Goal: Find specific page/section: Find specific page/section

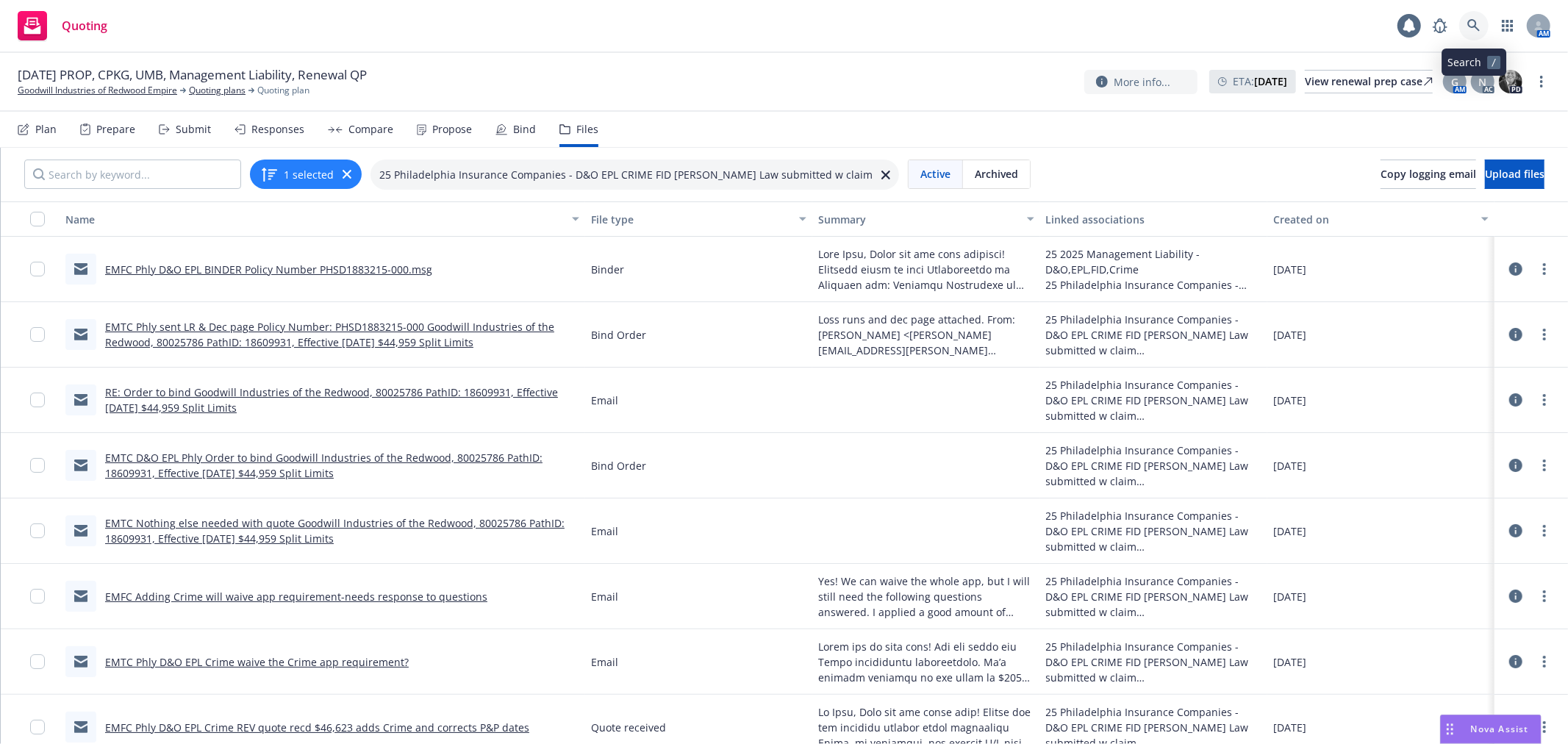
click at [1475, 31] on icon at bounding box center [1474, 26] width 13 height 13
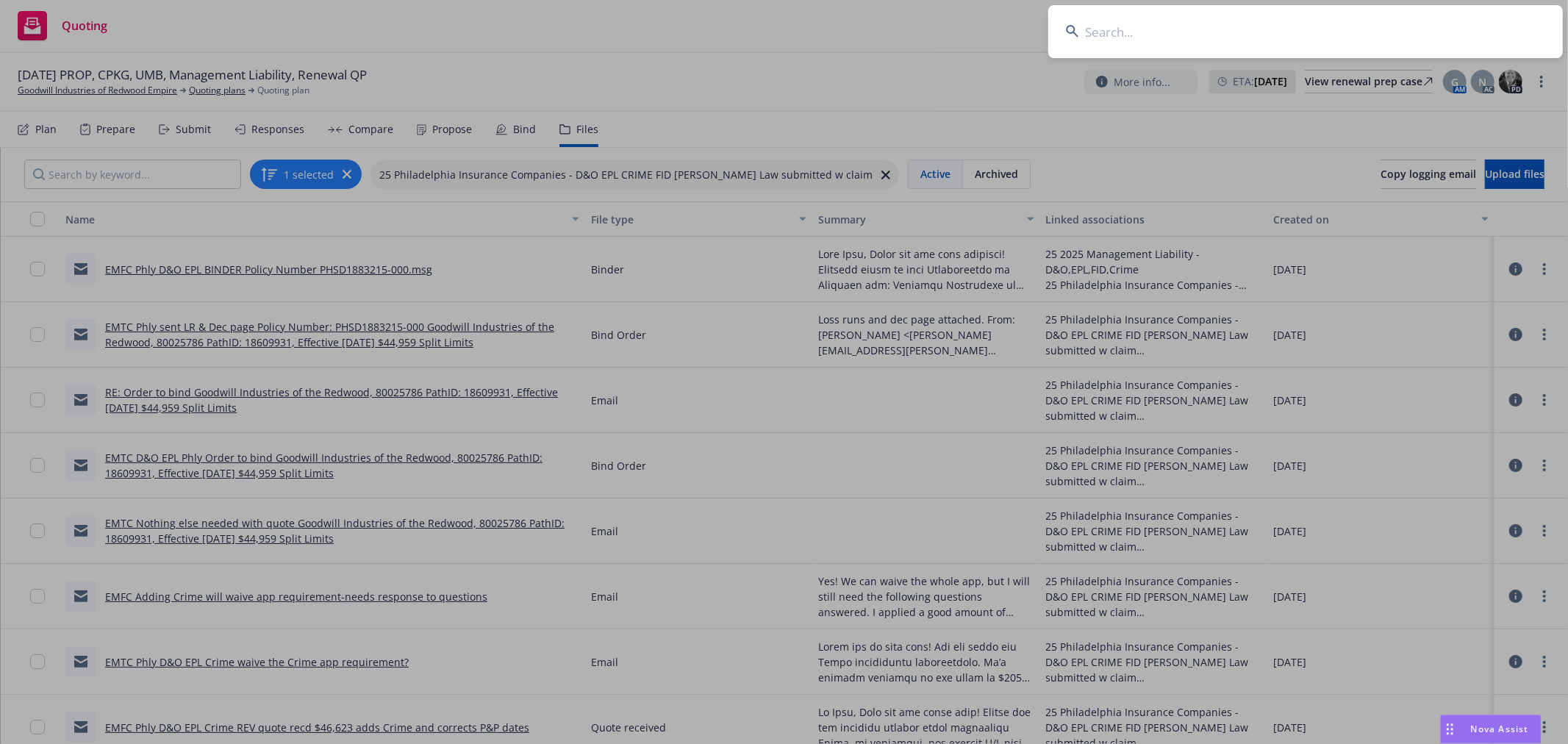
type input "t"
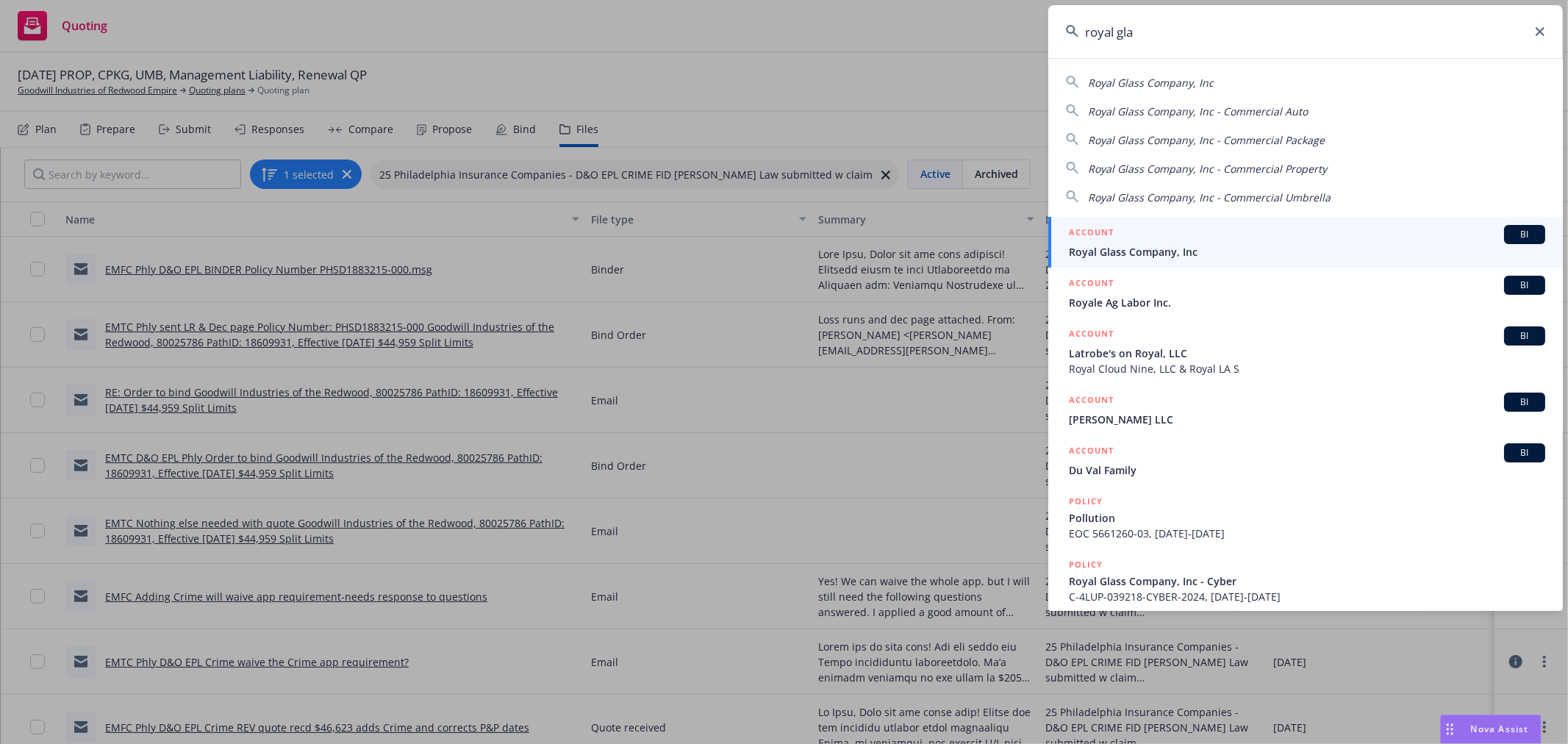
type input "royal gla"
click at [1164, 238] on div "ACCOUNT BI" at bounding box center [1307, 235] width 477 height 19
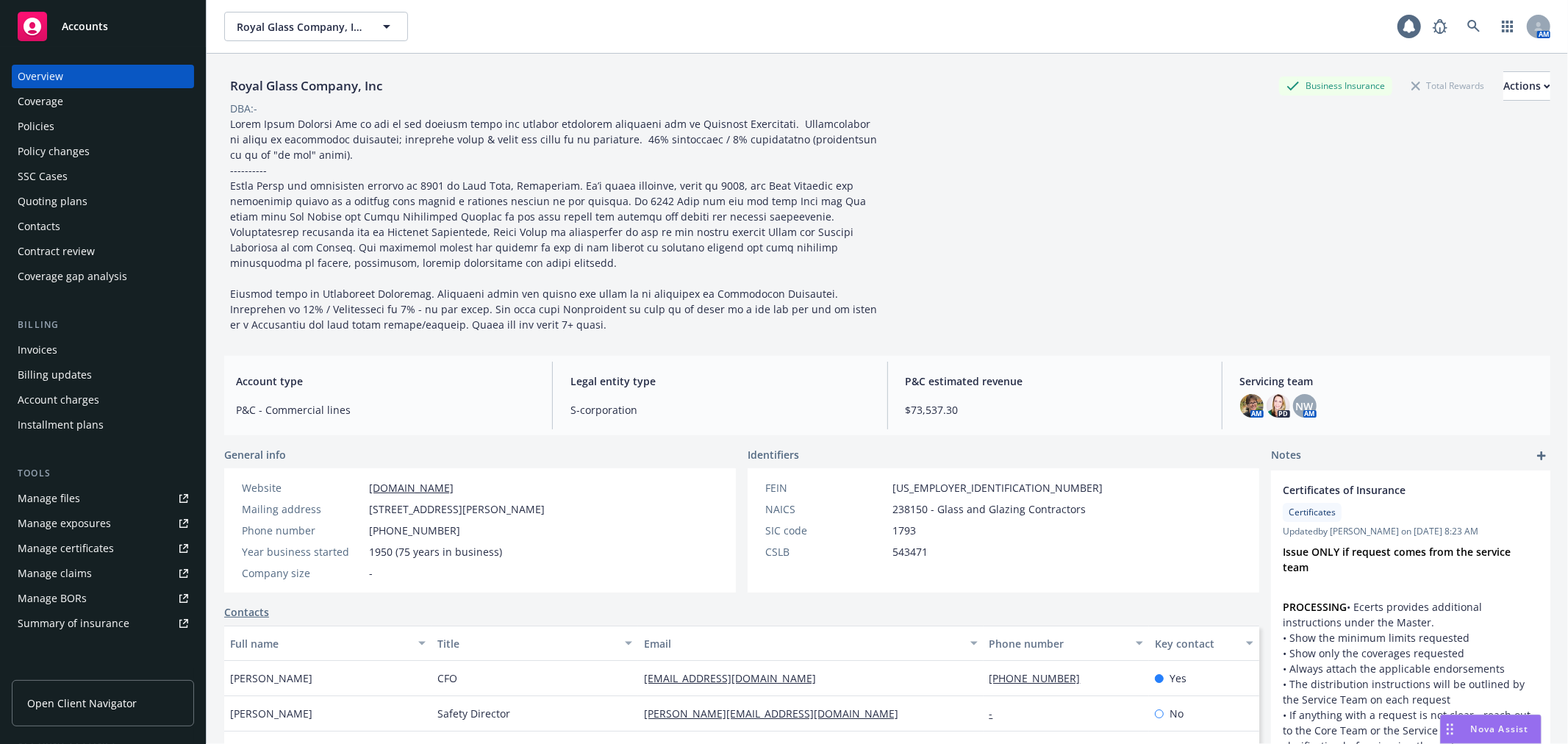
click at [47, 129] on div "Policies" at bounding box center [36, 126] width 37 height 23
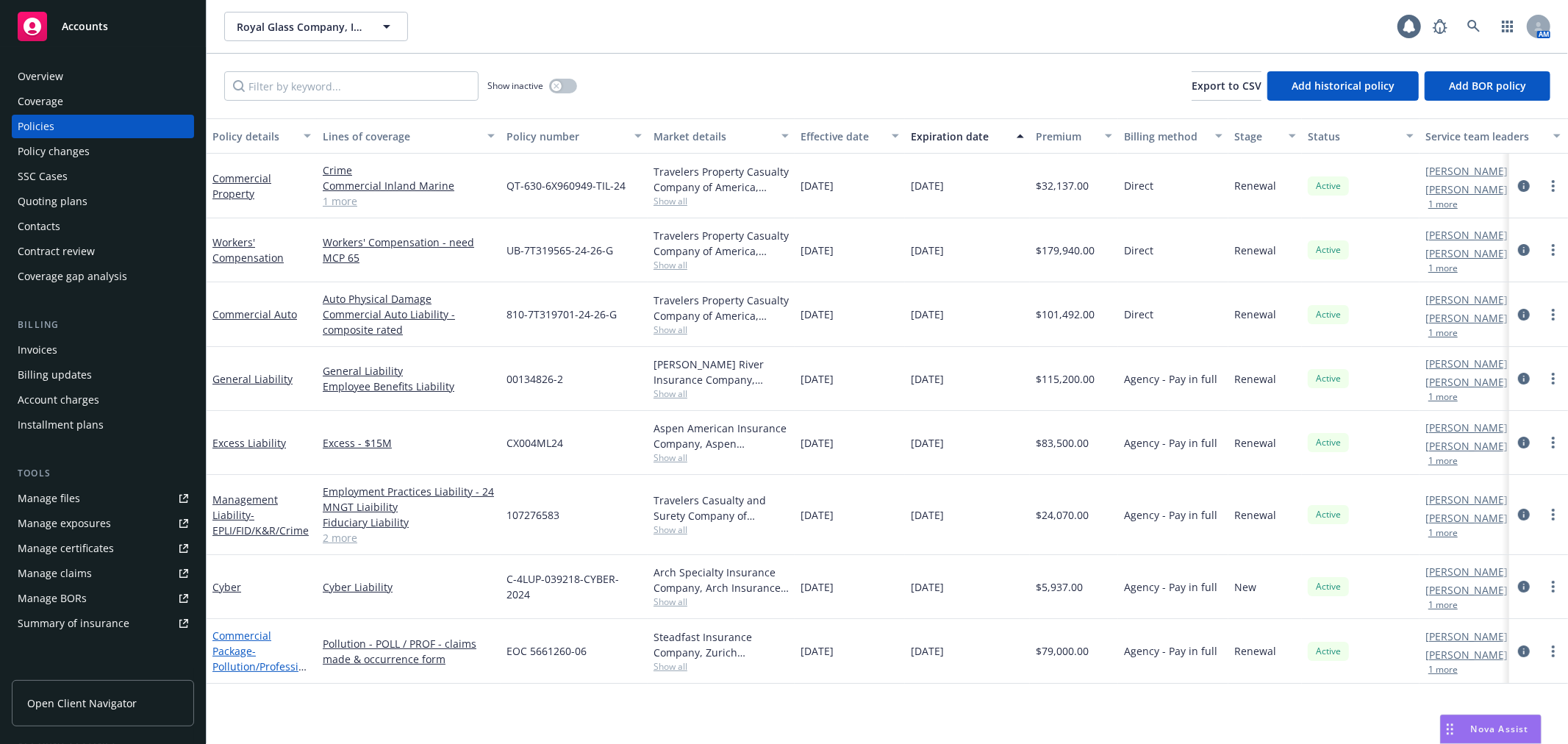
click at [239, 656] on link "Commercial Package - Pollution/Professional" at bounding box center [261, 658] width 99 height 61
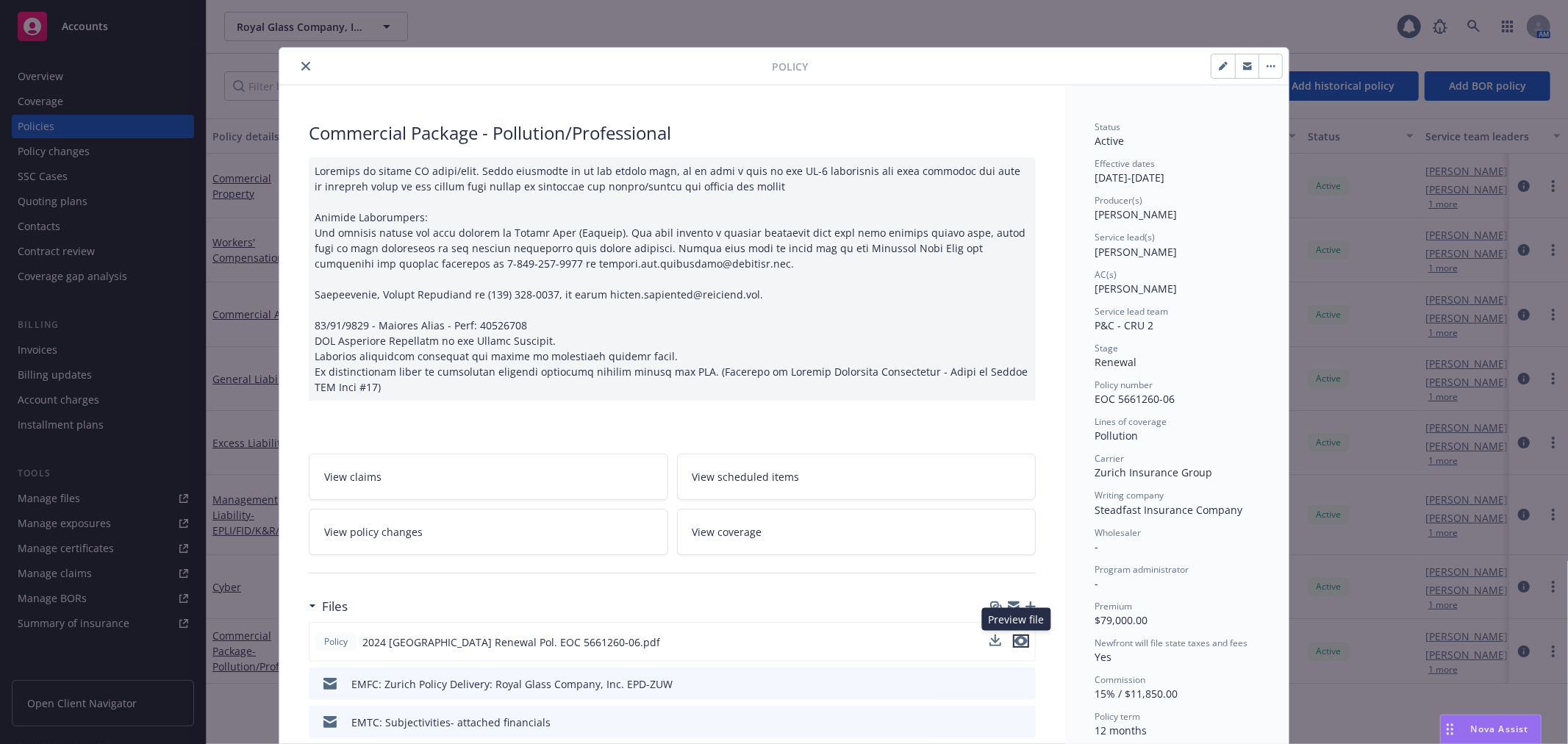
click at [1015, 641] on icon "preview file" at bounding box center [1021, 641] width 13 height 11
click at [302, 64] on icon "close" at bounding box center [306, 65] width 9 height 9
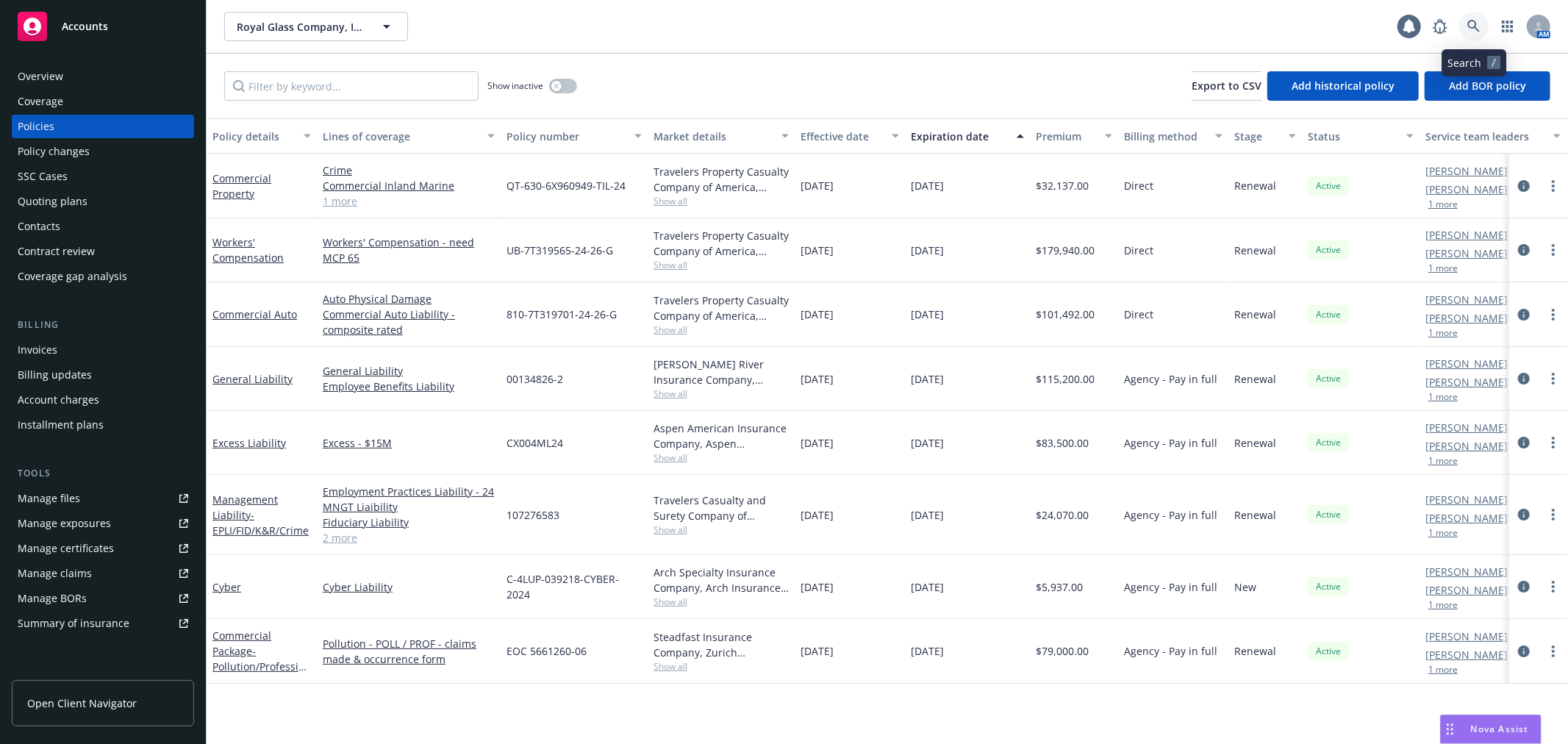
click at [1476, 33] on icon at bounding box center [1474, 27] width 13 height 13
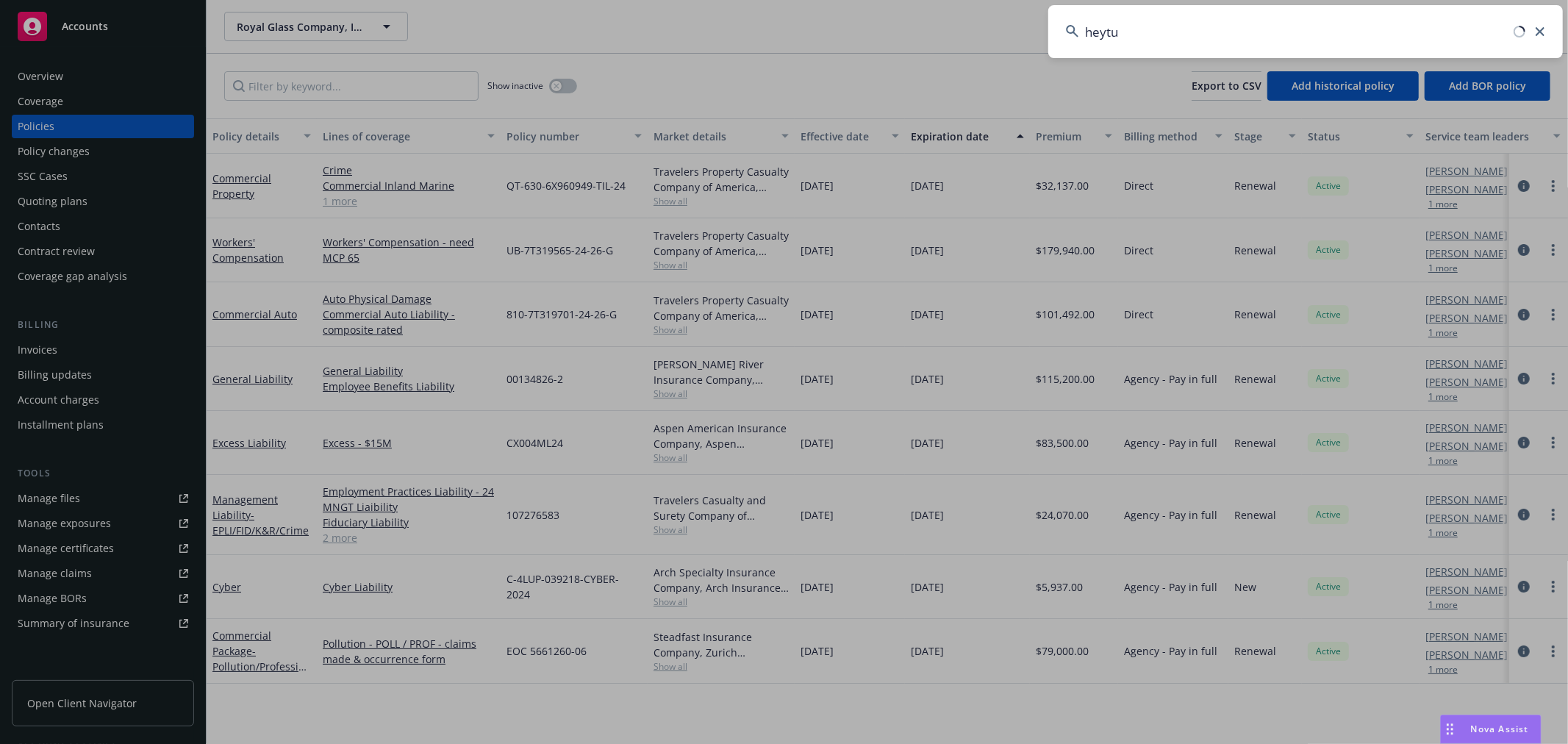
type input "heytut"
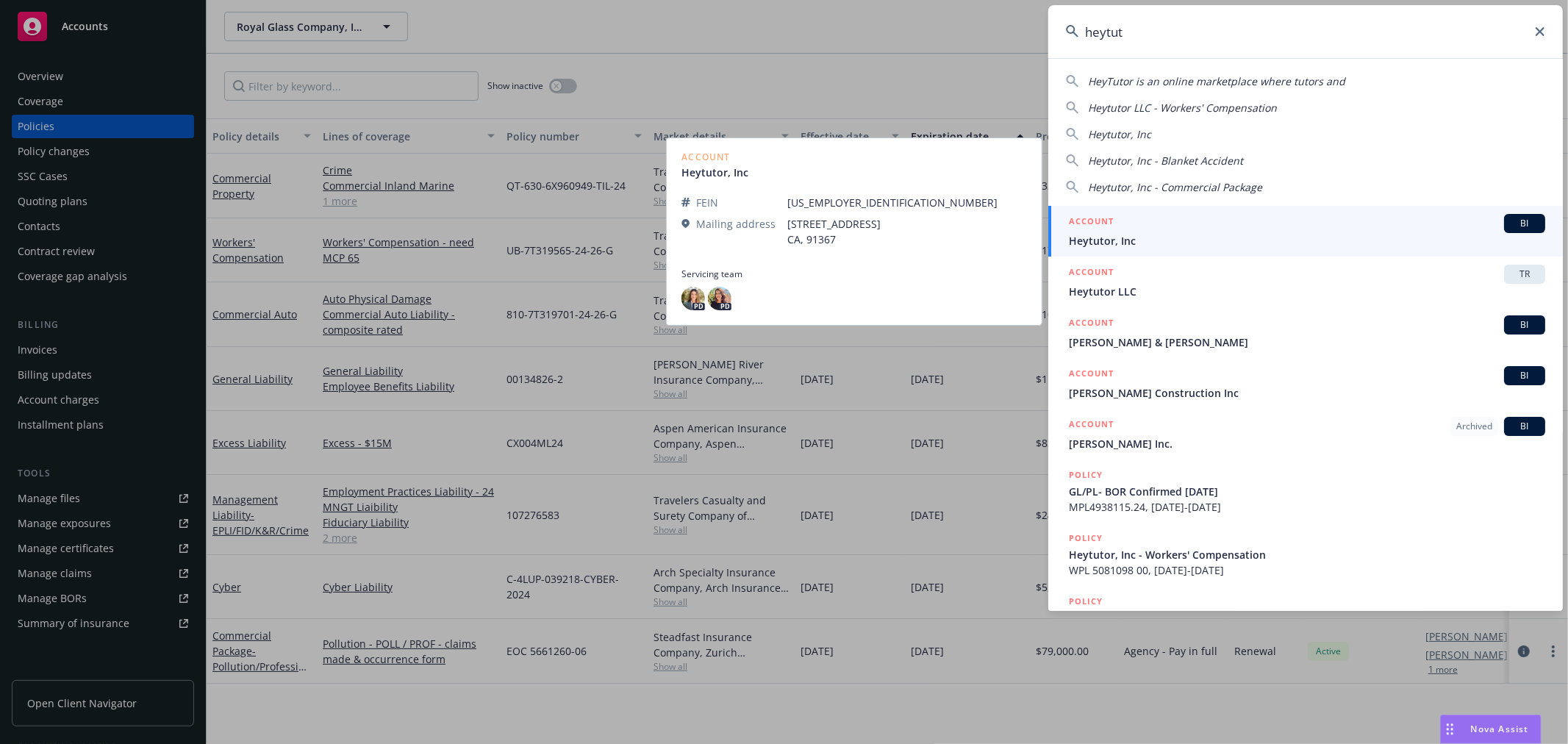
click at [1186, 238] on span "Heytutor, Inc" at bounding box center [1307, 241] width 477 height 15
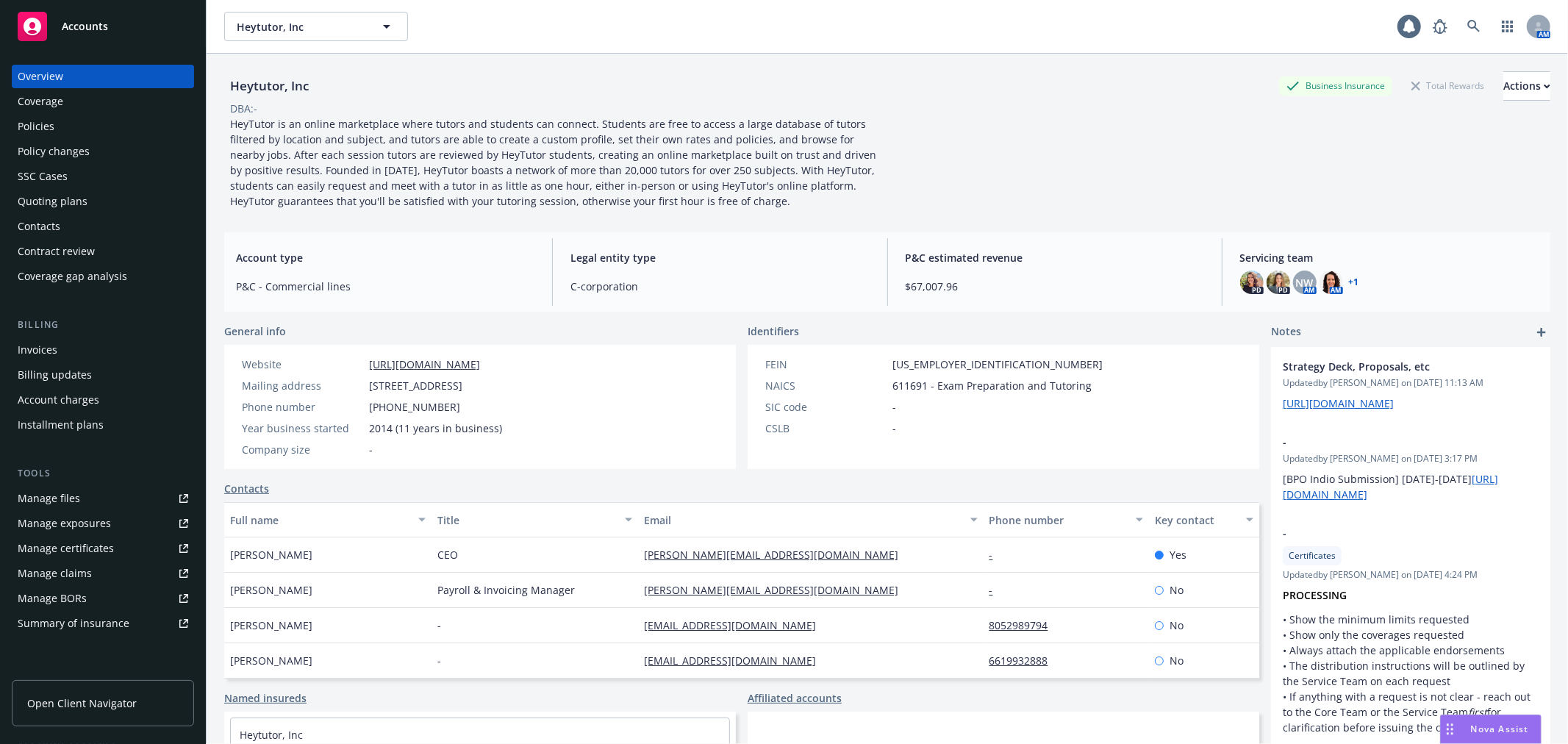
click at [111, 555] on link "Manage certificates" at bounding box center [103, 548] width 183 height 23
click at [103, 499] on link "Manage files" at bounding box center [103, 498] width 183 height 23
